Goal: Information Seeking & Learning: Learn about a topic

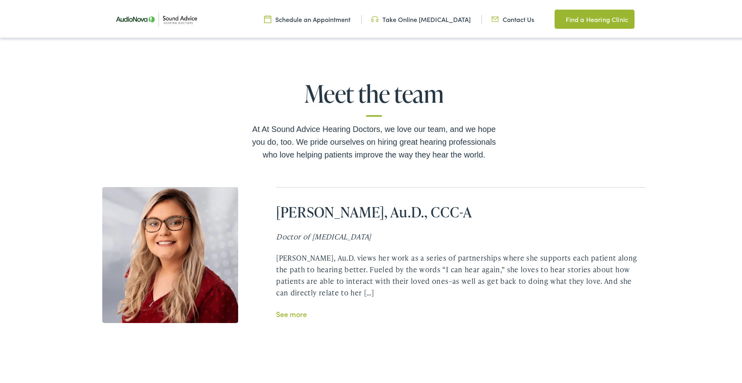
scroll to position [1551, 0]
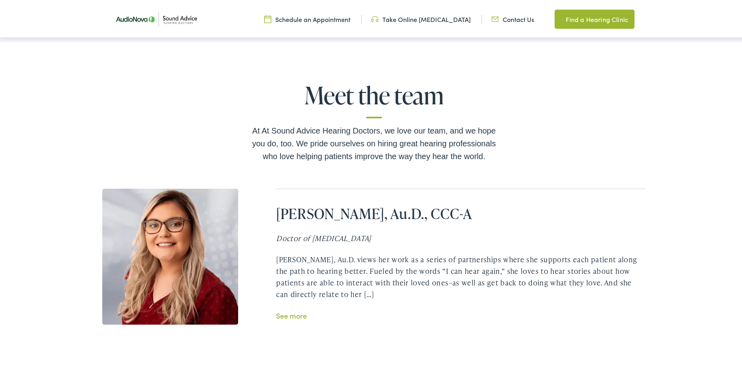
click at [292, 309] on link "See more" at bounding box center [291, 314] width 31 height 10
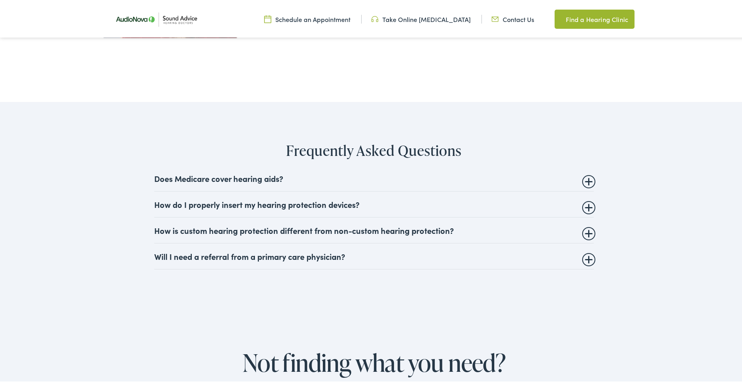
scroll to position [1839, 0]
click at [586, 171] on summary "Does Medicare cover hearing aids?" at bounding box center [374, 176] width 440 height 10
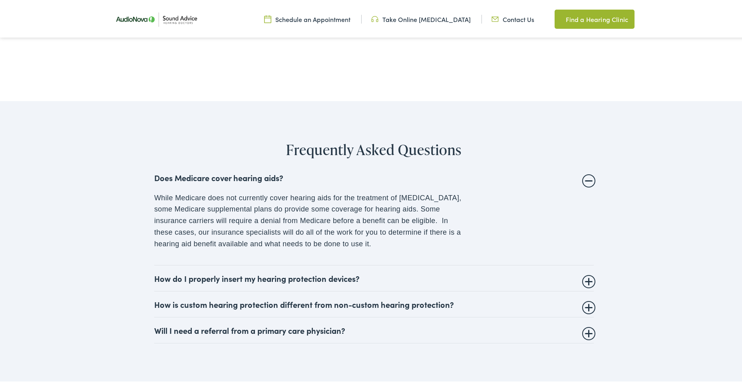
click at [586, 272] on summary "How do I properly insert my hearing protection devices?" at bounding box center [374, 277] width 440 height 10
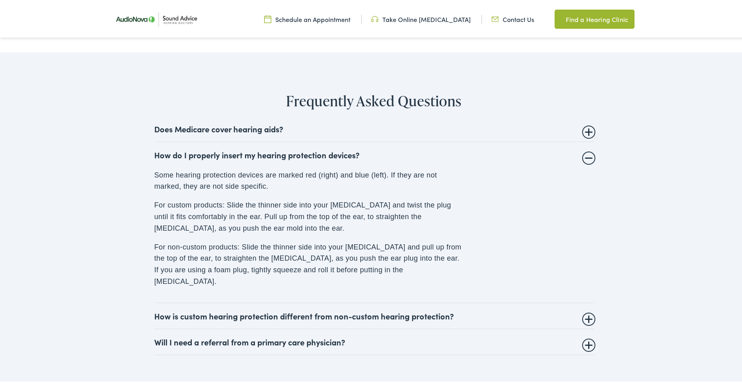
scroll to position [1896, 0]
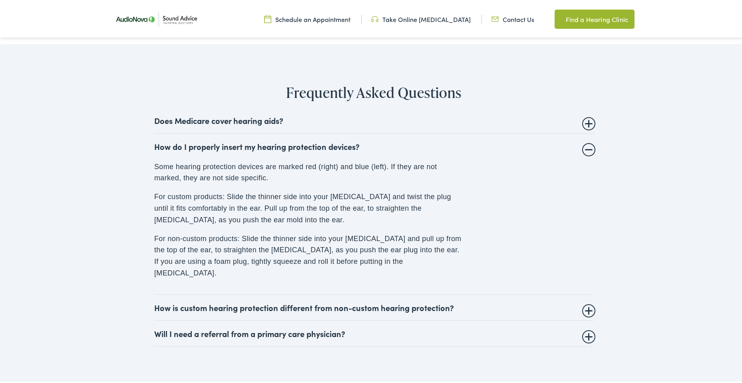
click at [583, 301] on summary "How is custom hearing protection different from non-custom hearing protection?" at bounding box center [374, 306] width 440 height 10
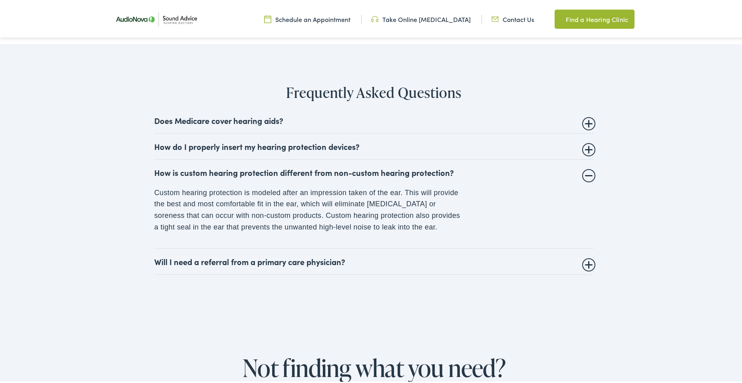
click at [585, 255] on summary "Will I need a referral from a primary care physician?" at bounding box center [374, 260] width 440 height 10
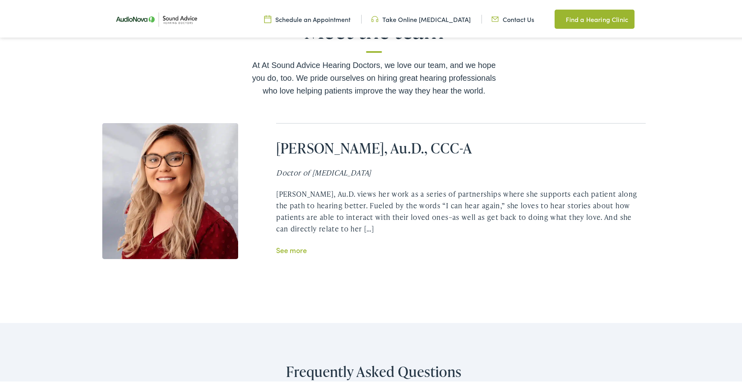
scroll to position [1615, 0]
